Goal: Task Accomplishment & Management: Use online tool/utility

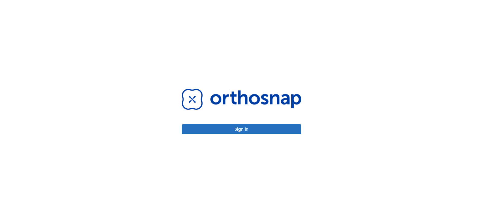
click at [258, 134] on button "Sign in" at bounding box center [242, 129] width 120 height 10
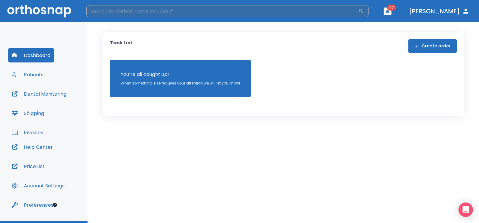
click at [161, 11] on input "search" at bounding box center [222, 11] width 272 height 12
type input "fr"
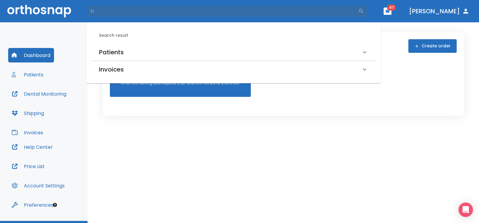
click at [109, 56] on h6 "Patients" at bounding box center [111, 52] width 25 height 10
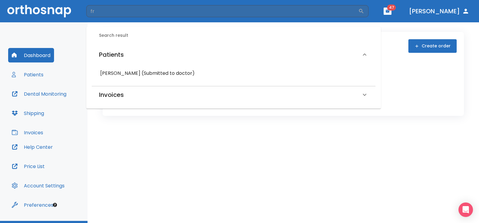
click at [112, 76] on h6 "[PERSON_NAME] (Submitted to doctor)" at bounding box center [233, 73] width 267 height 8
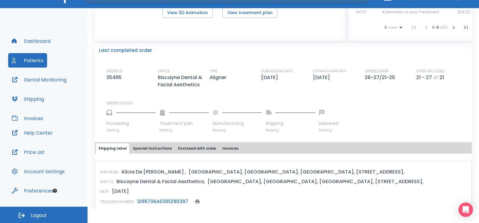
scroll to position [113, 0]
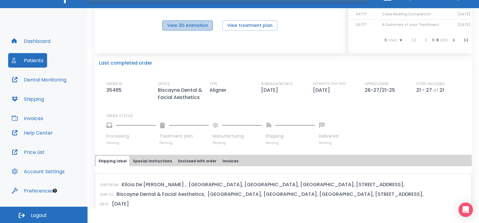
click at [193, 27] on button "View 3D Animation" at bounding box center [187, 26] width 50 height 10
